Goal: Task Accomplishment & Management: Manage account settings

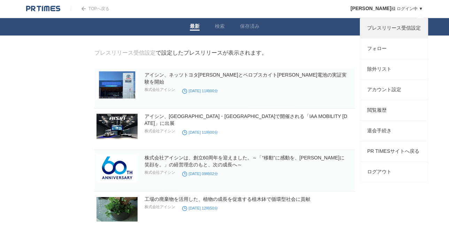
click at [386, 27] on link "プレスリリース受信設定" at bounding box center [394, 28] width 68 height 20
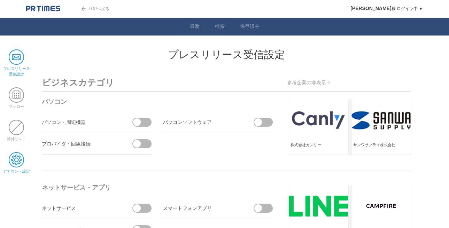
click at [15, 158] on span at bounding box center [16, 159] width 15 height 15
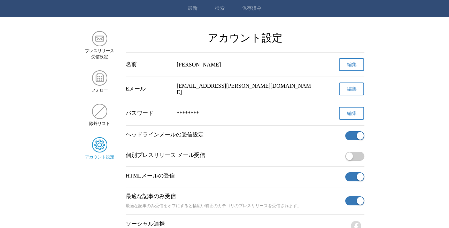
scroll to position [35, 0]
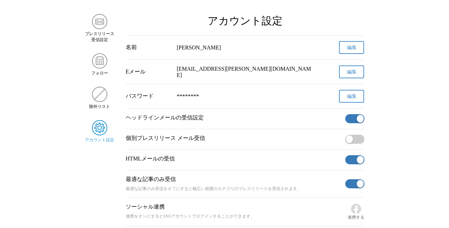
click at [349, 140] on span "button" at bounding box center [349, 139] width 7 height 8
click at [365, 139] on main "プレスリリース 受信設定 フォロー 除外リスト アカウント設定 アカウント設定 名前 田平　冴耶 編集 Eメール s_tabira@hirata.co.jp …" at bounding box center [224, 120] width 449 height 212
drag, startPoint x: 347, startPoint y: 139, endPoint x: 368, endPoint y: 142, distance: 21.1
click at [347, 139] on span "button" at bounding box center [349, 139] width 7 height 8
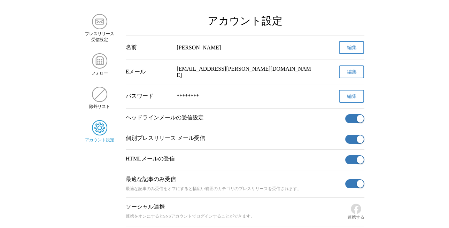
click at [368, 142] on main "プレスリリース 受信設定 フォロー 除外リスト アカウント設定 アカウント設定 名前 田平　冴耶 編集 Eメール s_tabira@hirata.co.jp …" at bounding box center [224, 120] width 449 height 212
click at [359, 117] on span "button" at bounding box center [360, 119] width 7 height 8
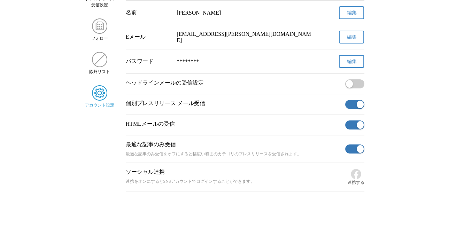
click at [357, 127] on span "button" at bounding box center [360, 125] width 7 height 8
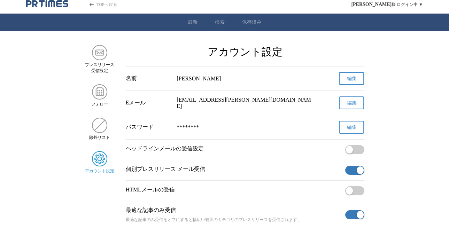
scroll to position [0, 0]
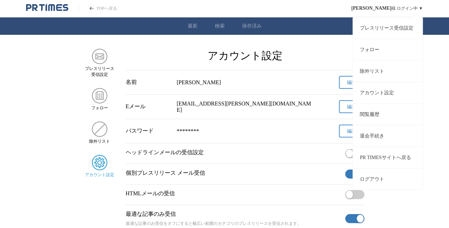
click at [384, 93] on link "アカウント設定" at bounding box center [388, 93] width 70 height 22
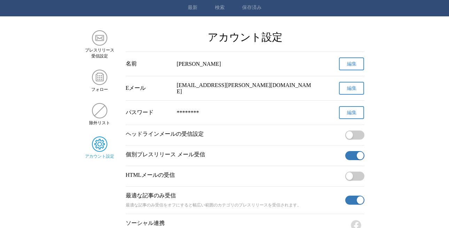
scroll to position [35, 0]
